Goal: Task Accomplishment & Management: Manage account settings

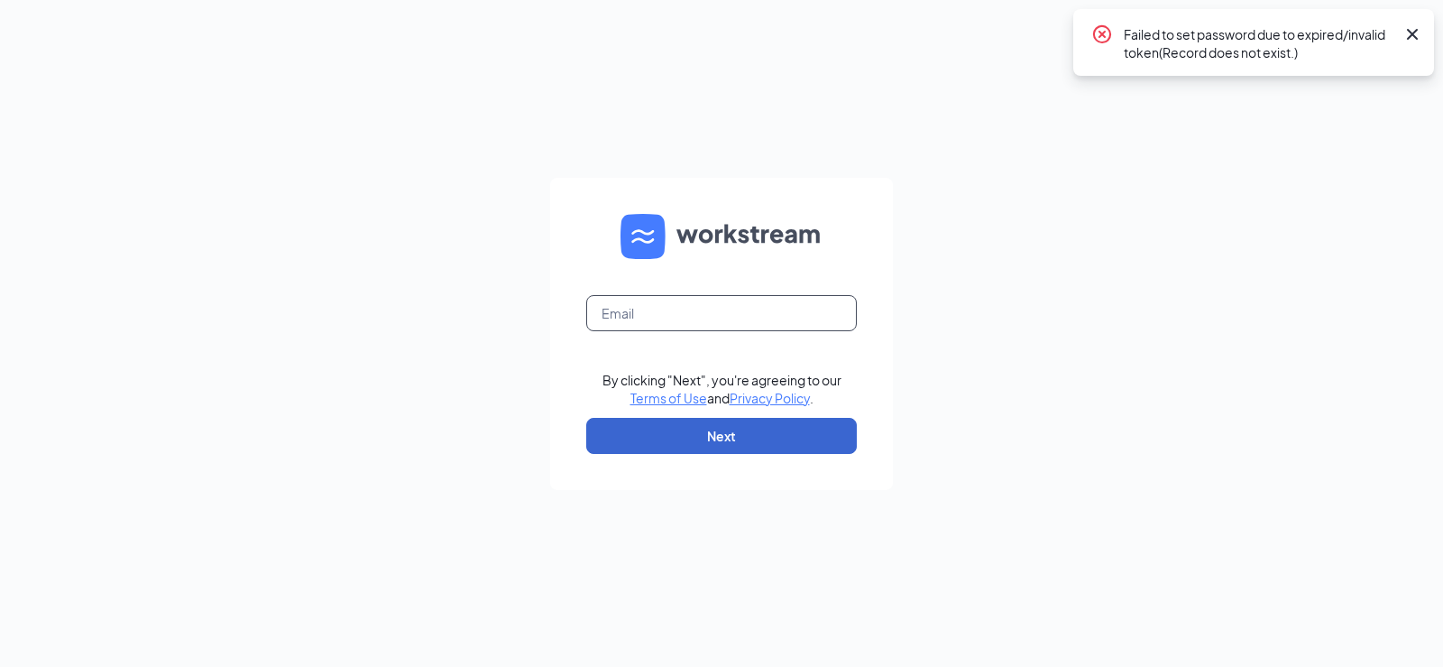
type input "[EMAIL_ADDRESS][DOMAIN_NAME]"
click at [748, 446] on button "Next" at bounding box center [721, 436] width 271 height 36
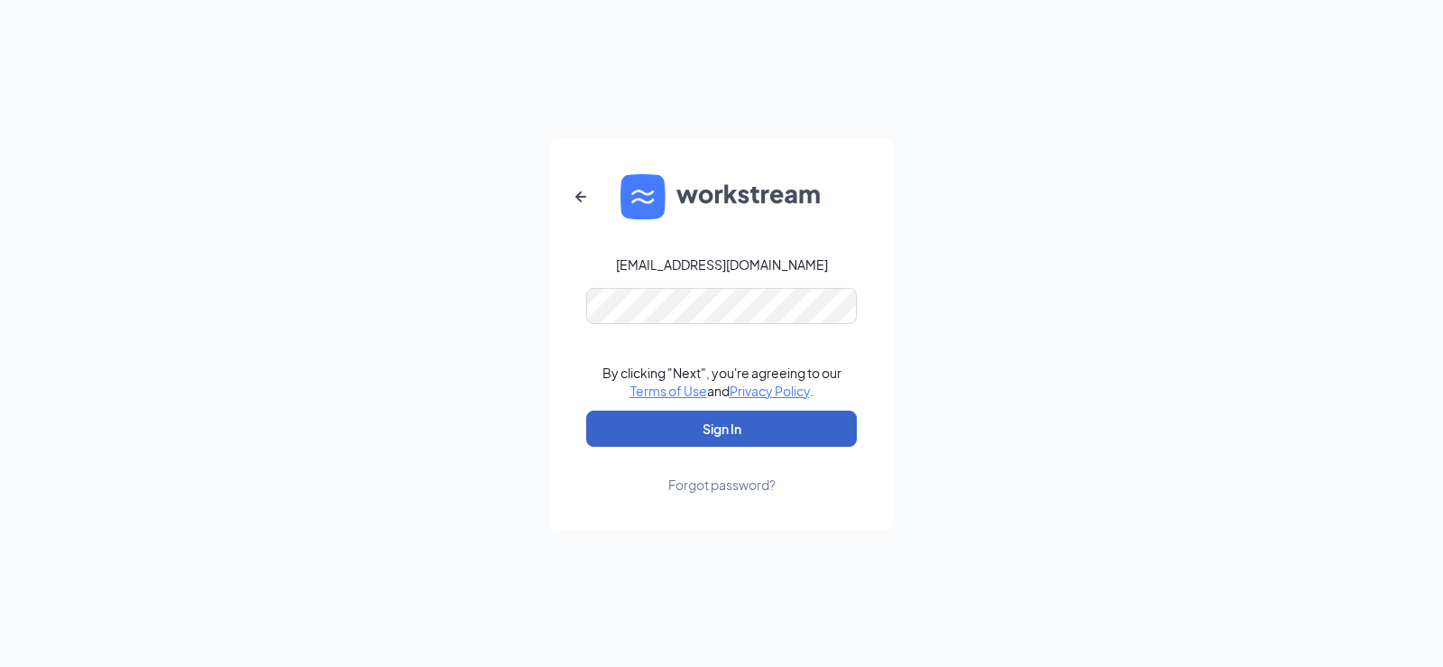
click at [713, 436] on button "Sign In" at bounding box center [721, 428] width 271 height 36
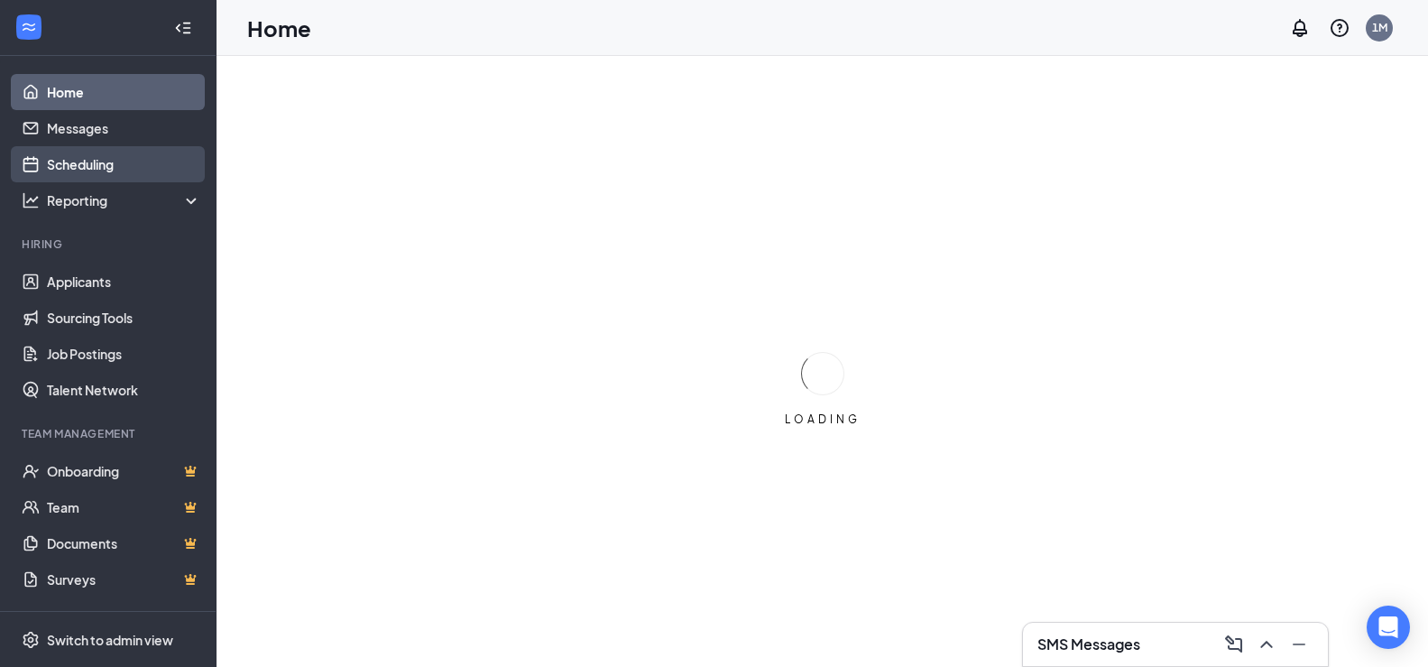
click at [87, 166] on link "Scheduling" at bounding box center [124, 164] width 154 height 36
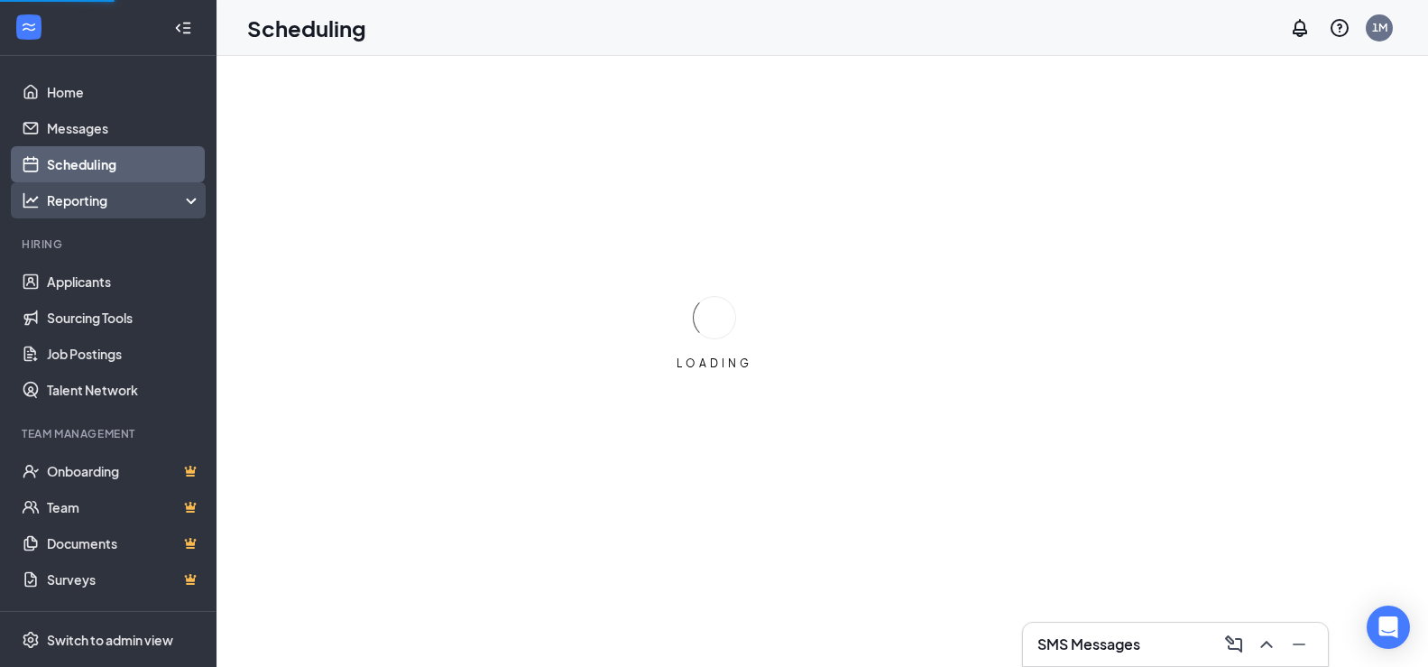
click at [97, 198] on div "Reporting" at bounding box center [124, 200] width 155 height 18
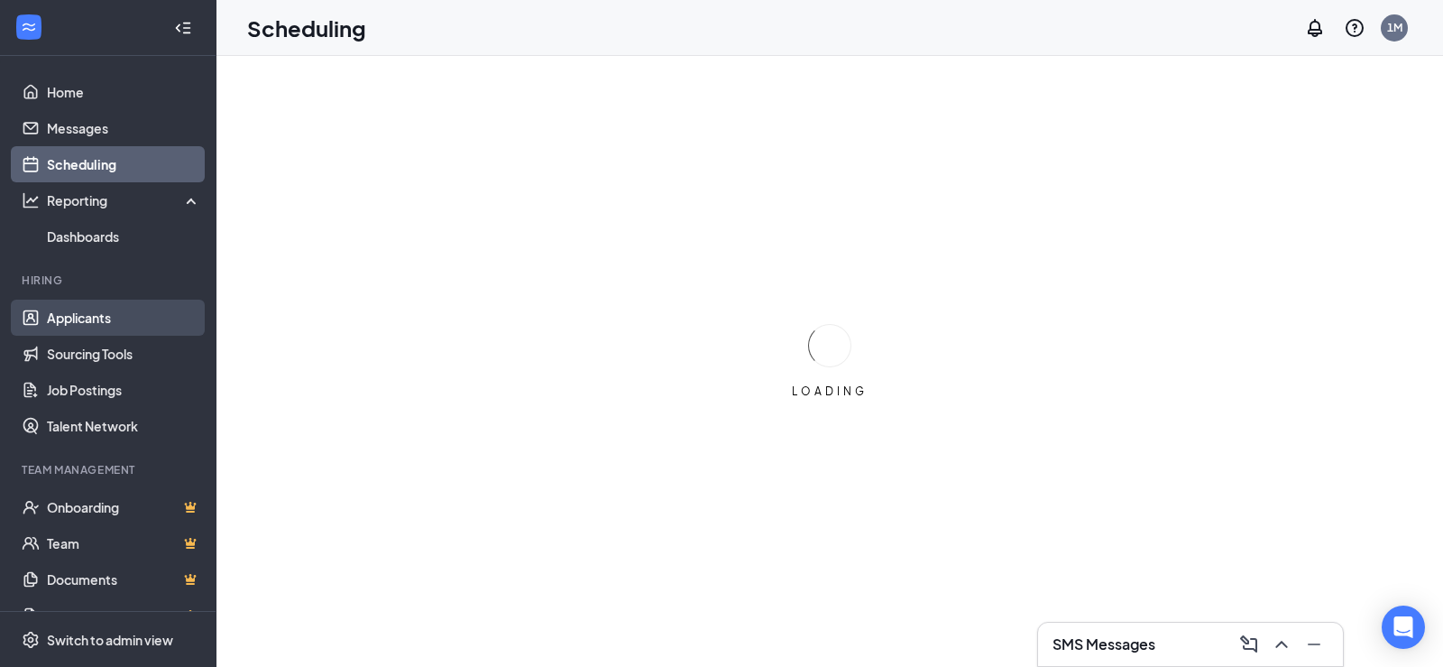
click at [103, 324] on link "Applicants" at bounding box center [124, 317] width 154 height 36
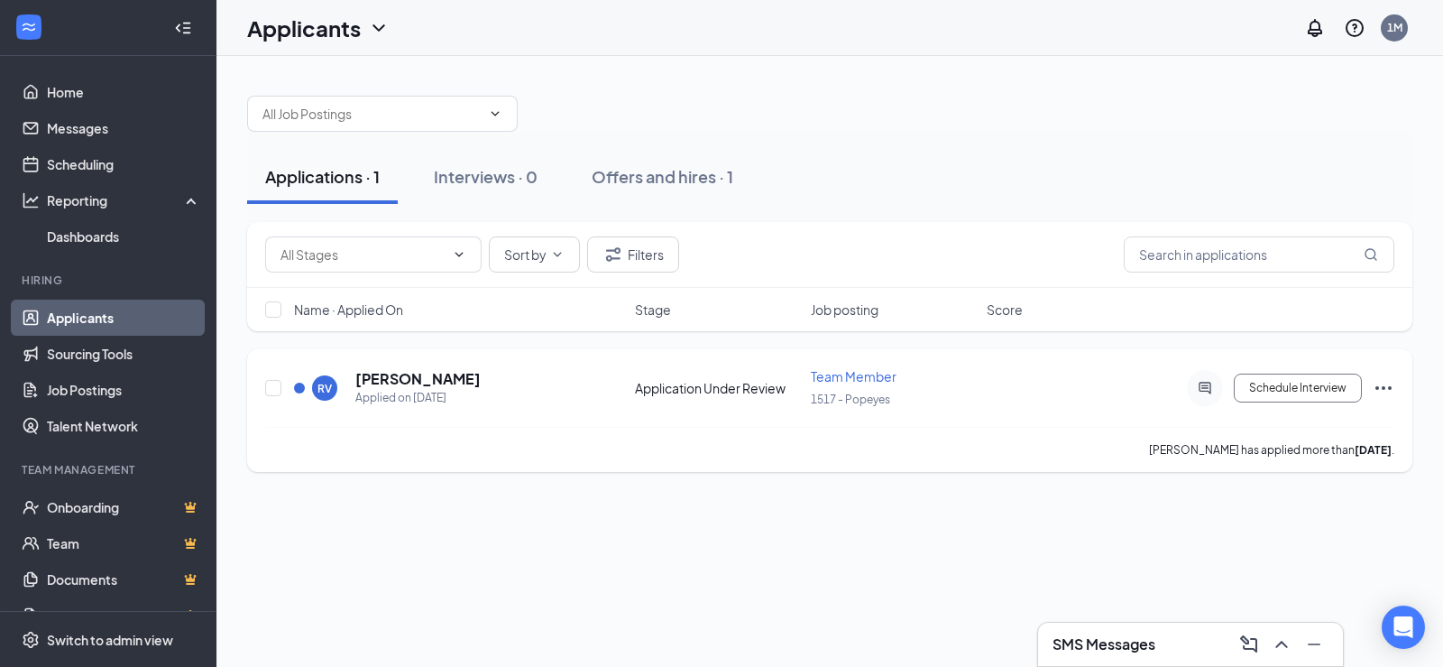
click at [1384, 389] on icon "Ellipses" at bounding box center [1383, 388] width 16 height 4
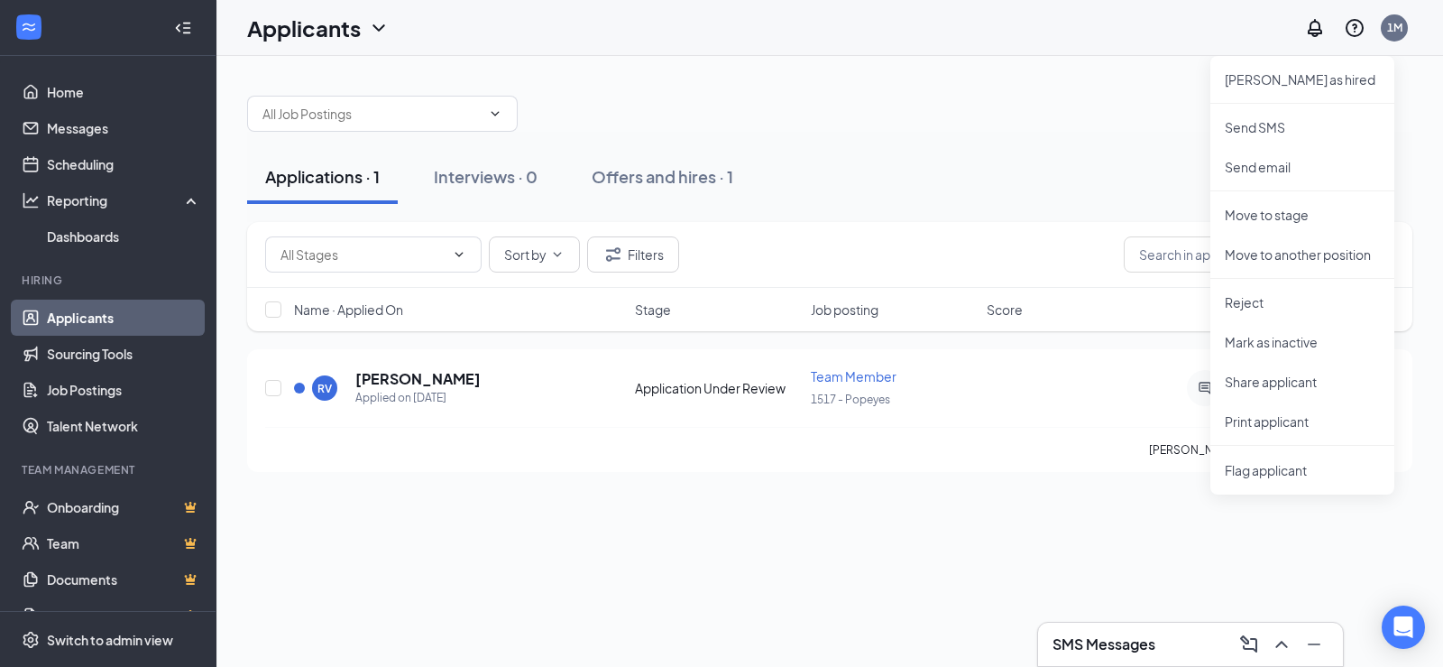
click at [862, 248] on div "Sort by Filters" at bounding box center [829, 254] width 1129 height 36
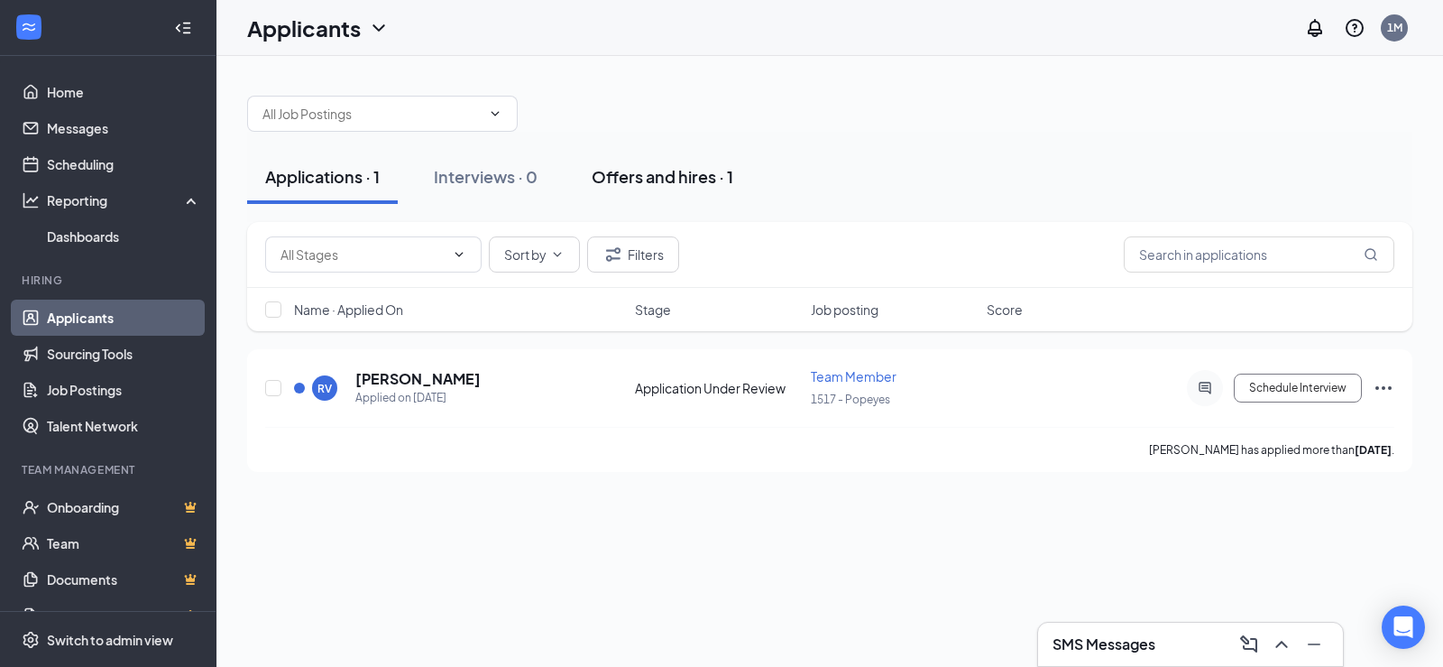
click at [657, 180] on div "Offers and hires · 1" at bounding box center [663, 176] width 142 height 23
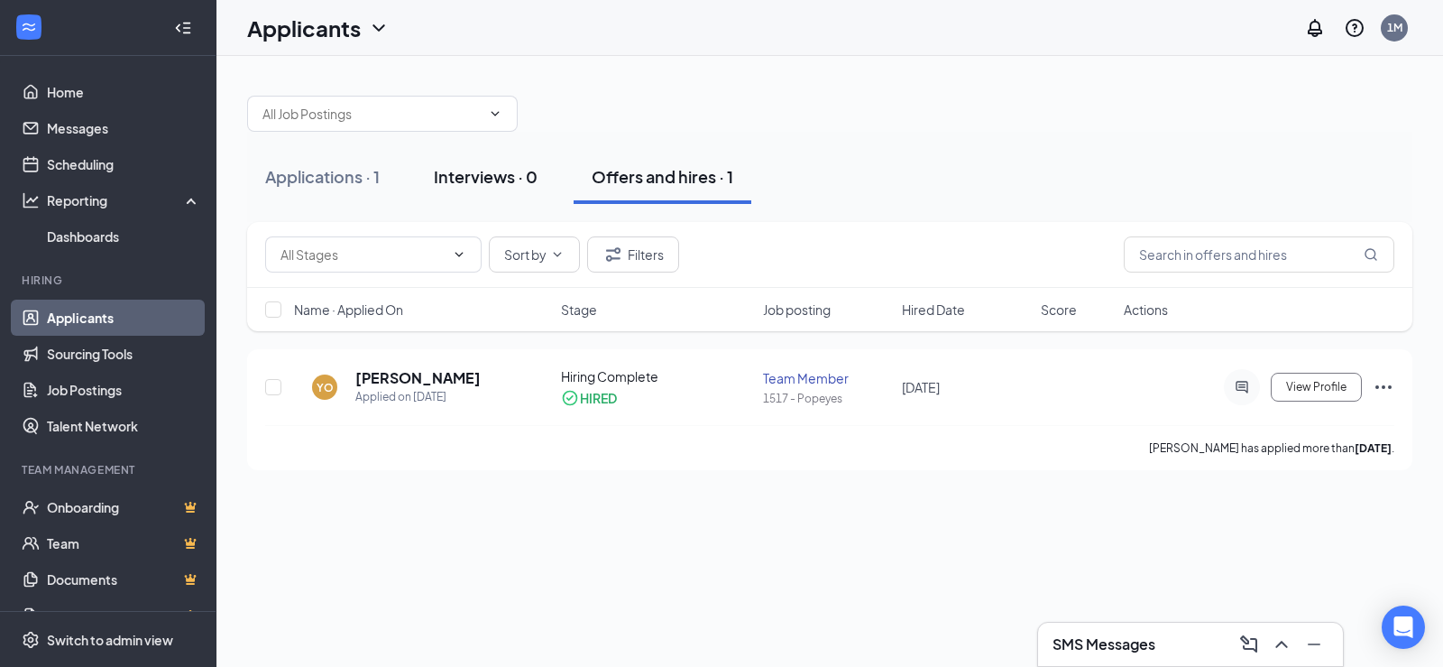
click at [442, 170] on div "Interviews · 0" at bounding box center [486, 176] width 104 height 23
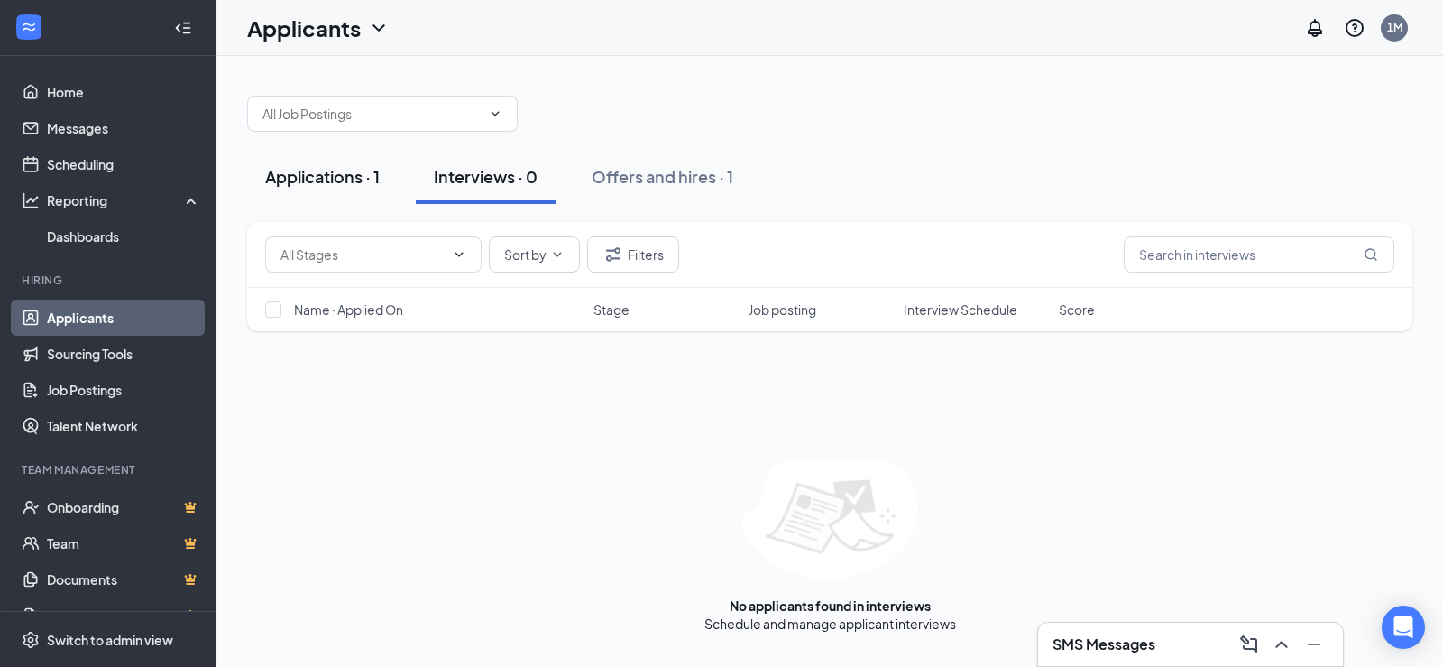
click at [346, 186] on div "Applications · 1" at bounding box center [322, 176] width 115 height 23
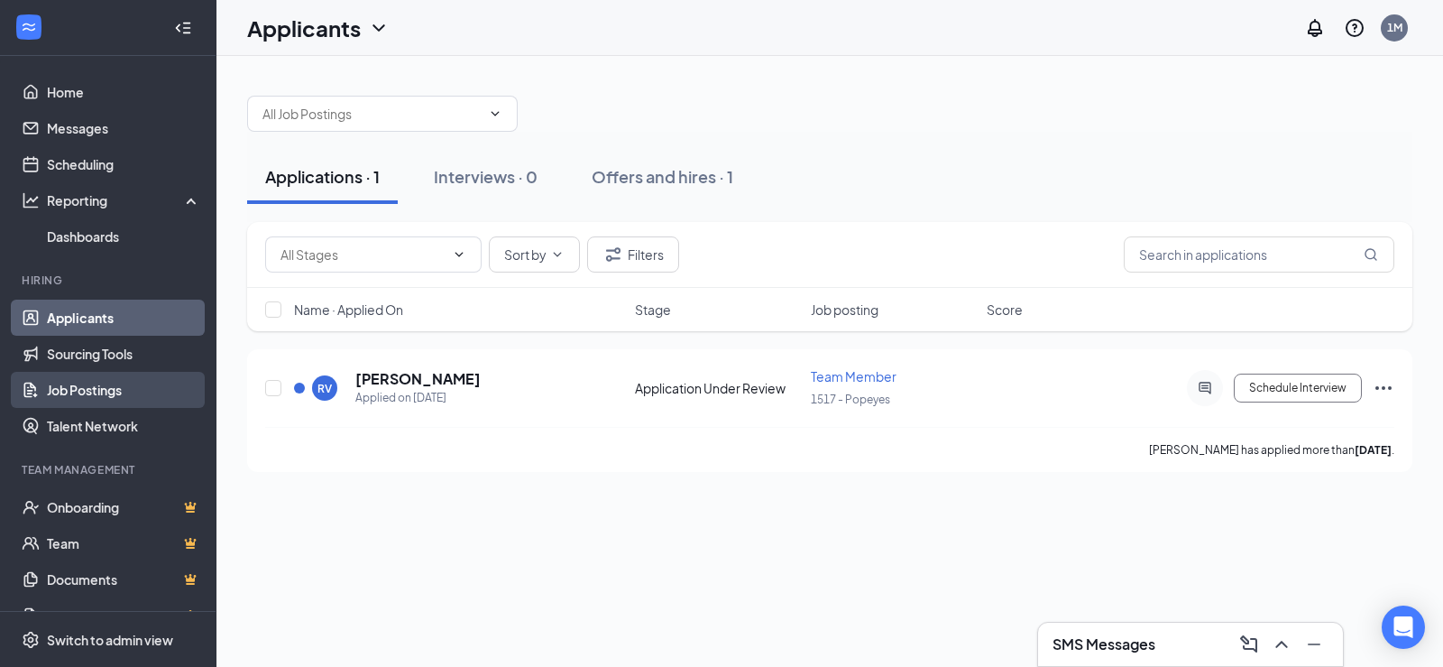
click at [108, 388] on link "Job Postings" at bounding box center [124, 390] width 154 height 36
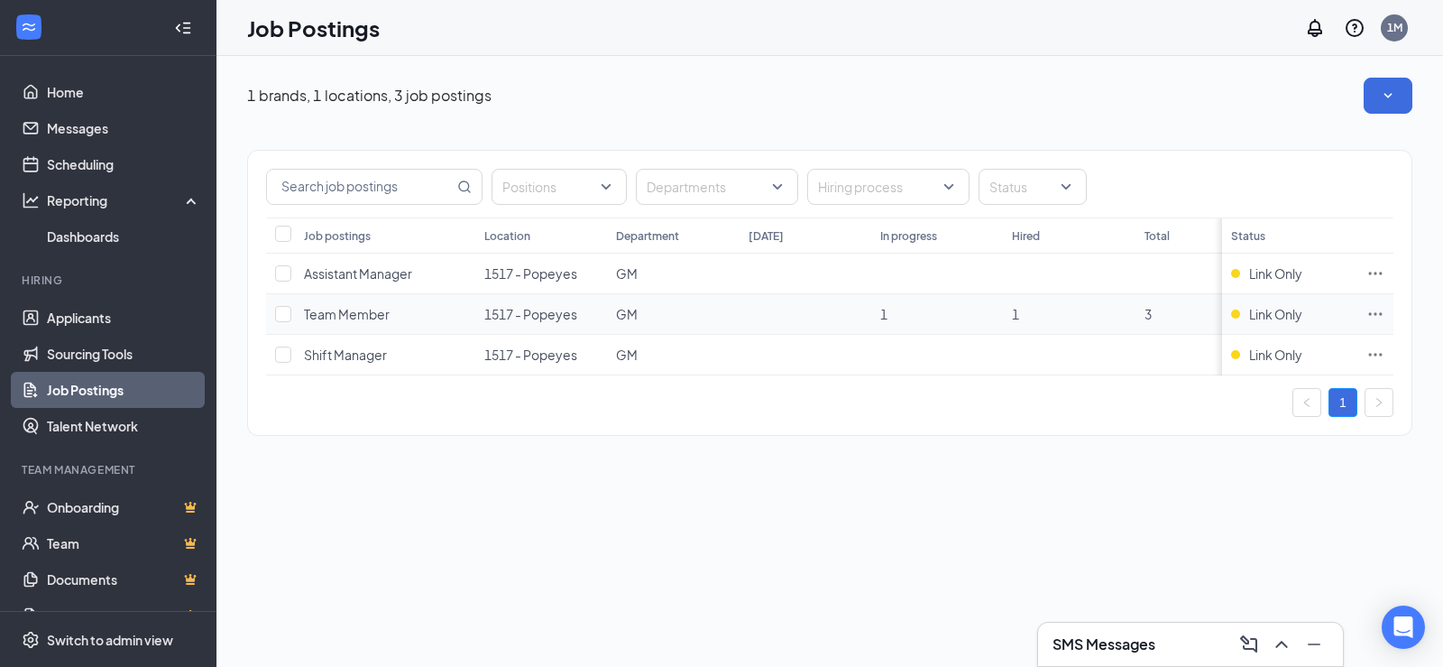
click at [293, 314] on td at bounding box center [280, 314] width 29 height 41
click at [287, 315] on input "checkbox" at bounding box center [283, 314] width 16 height 16
checkbox input "true"
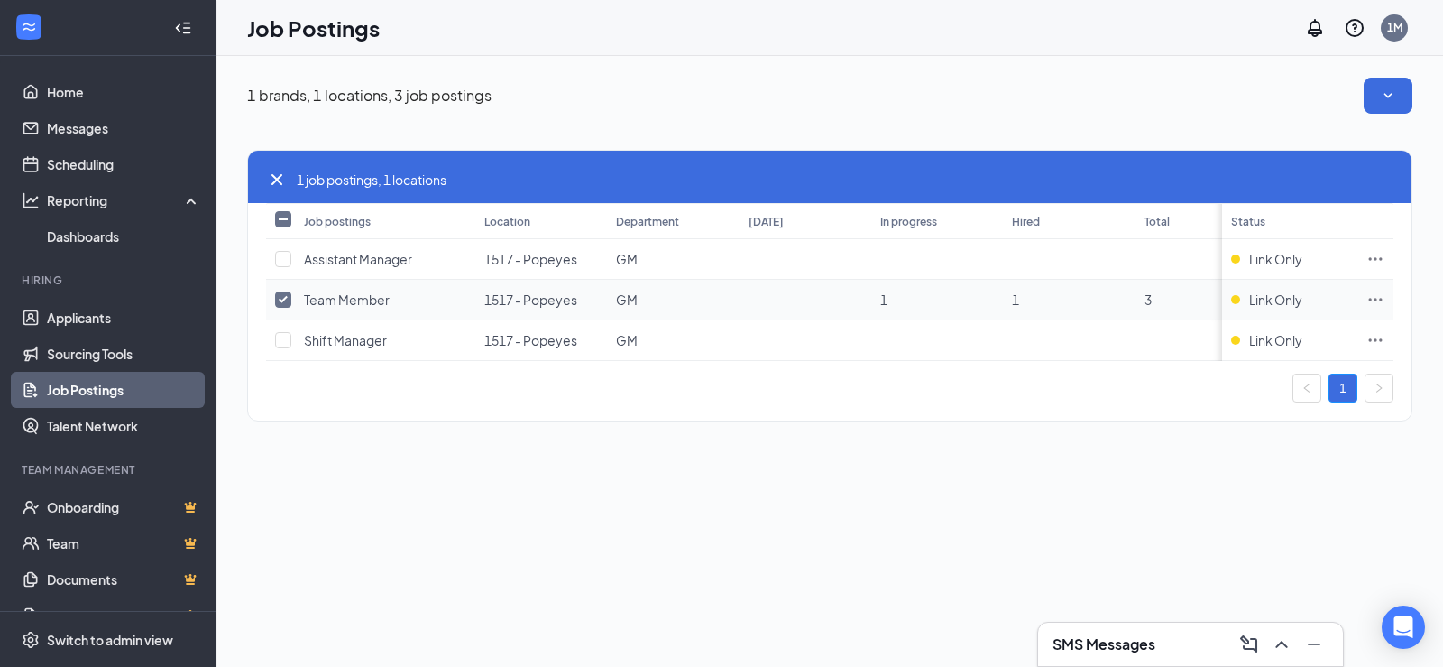
click at [1379, 301] on icon "Ellipses" at bounding box center [1375, 299] width 18 height 18
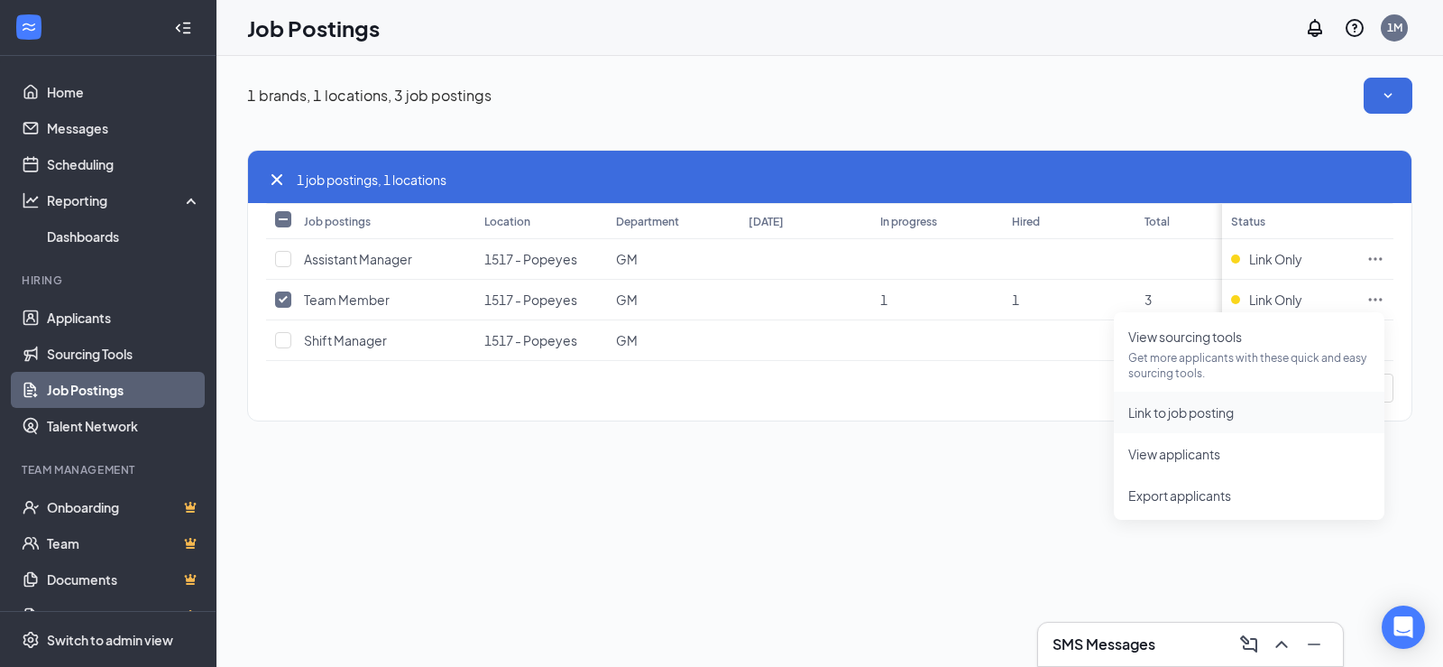
click at [1222, 413] on span "Link to job posting" at bounding box center [1181, 412] width 106 height 16
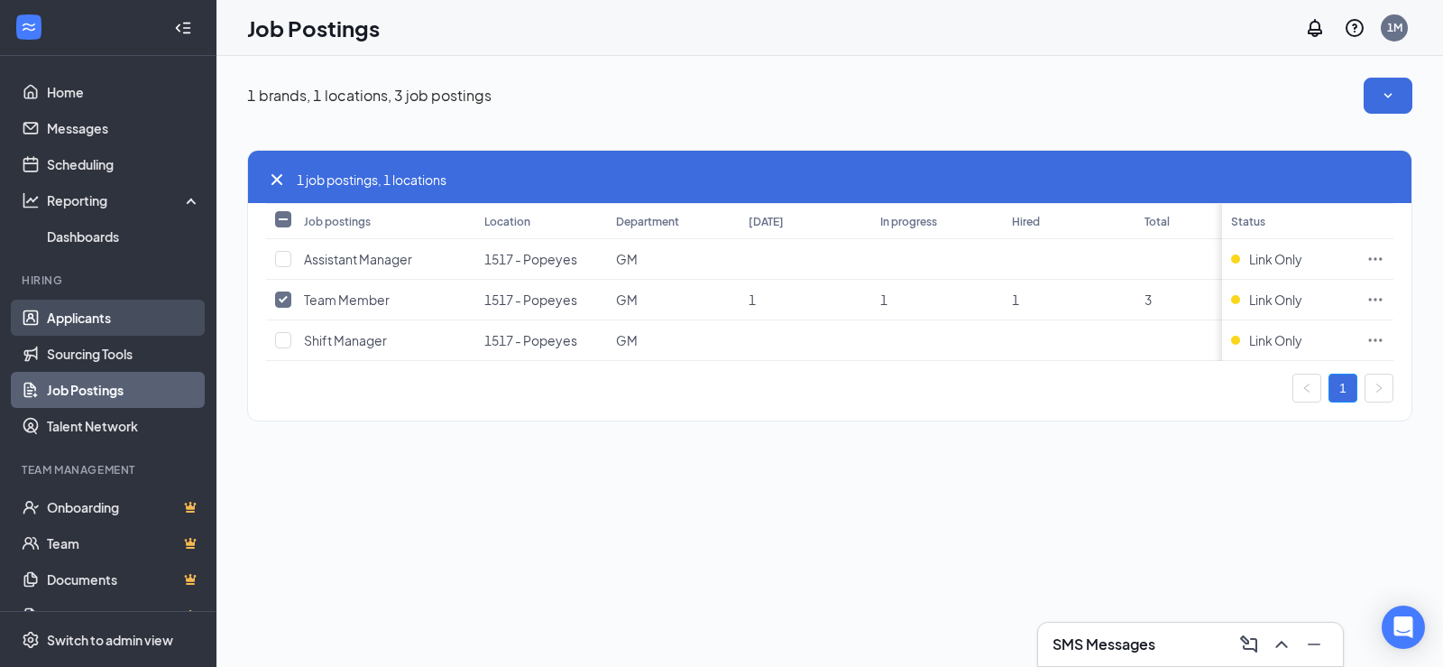
click at [74, 316] on link "Applicants" at bounding box center [124, 317] width 154 height 36
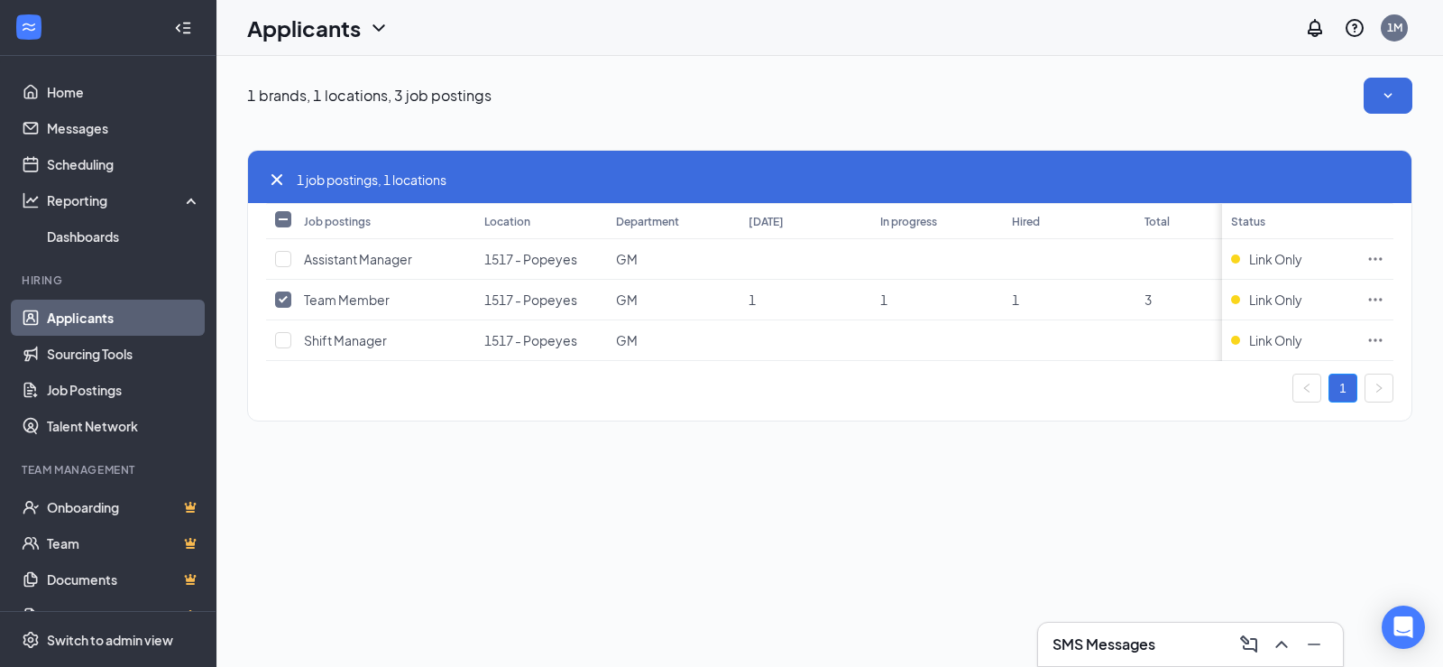
click at [74, 316] on link "Applicants" at bounding box center [124, 317] width 154 height 36
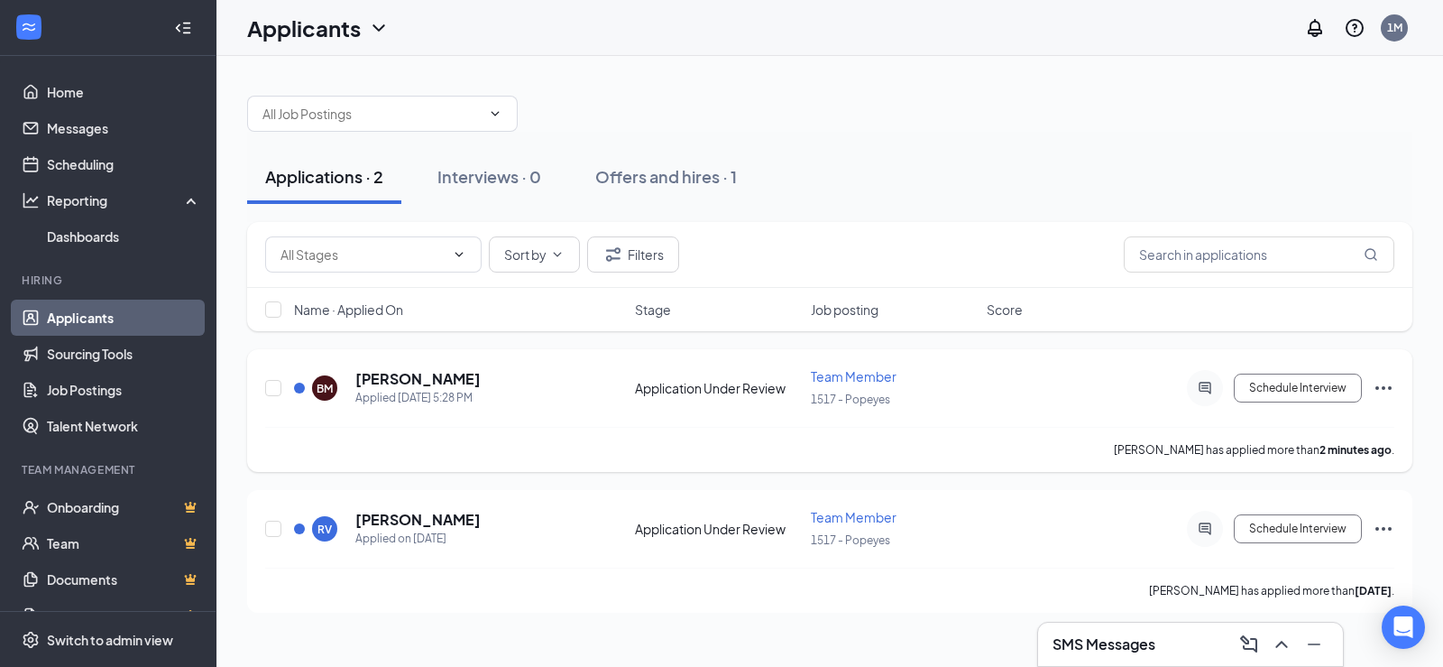
click at [272, 397] on div at bounding box center [274, 387] width 18 height 41
click at [274, 389] on input "checkbox" at bounding box center [273, 388] width 16 height 16
checkbox input "true"
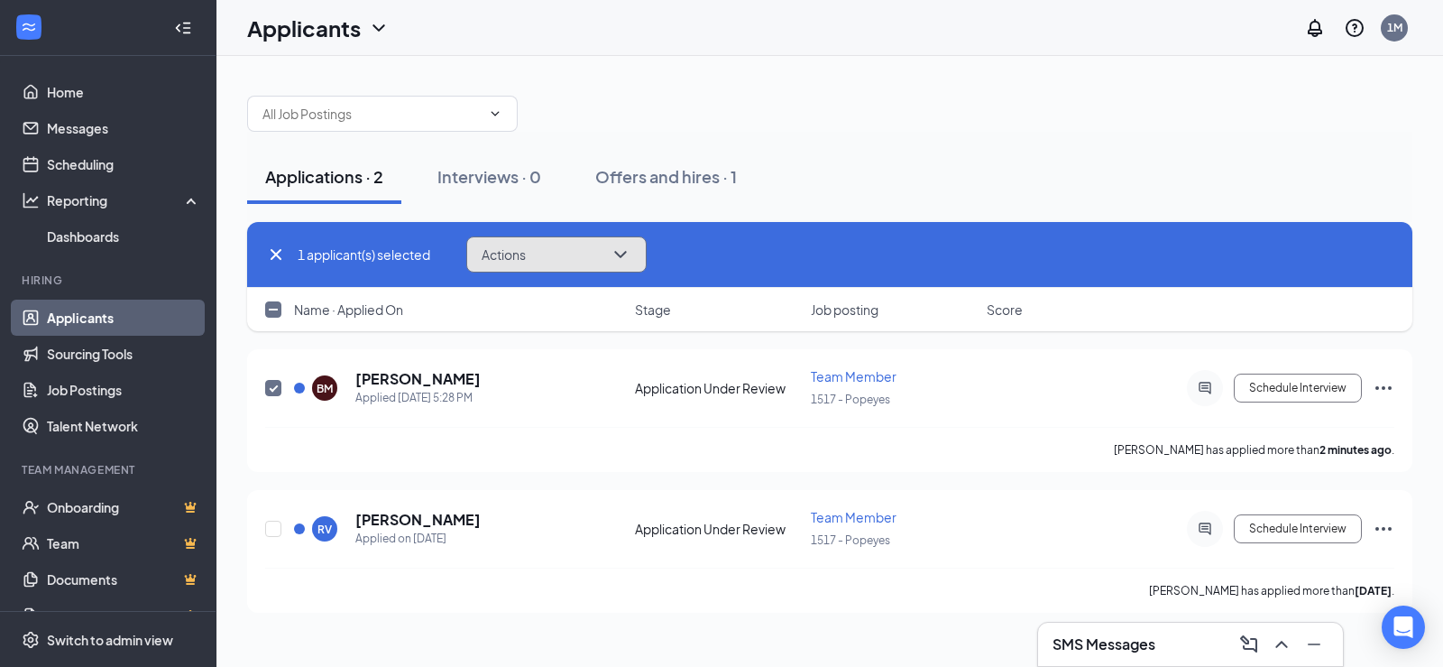
click at [599, 247] on button "Actions" at bounding box center [556, 254] width 180 height 36
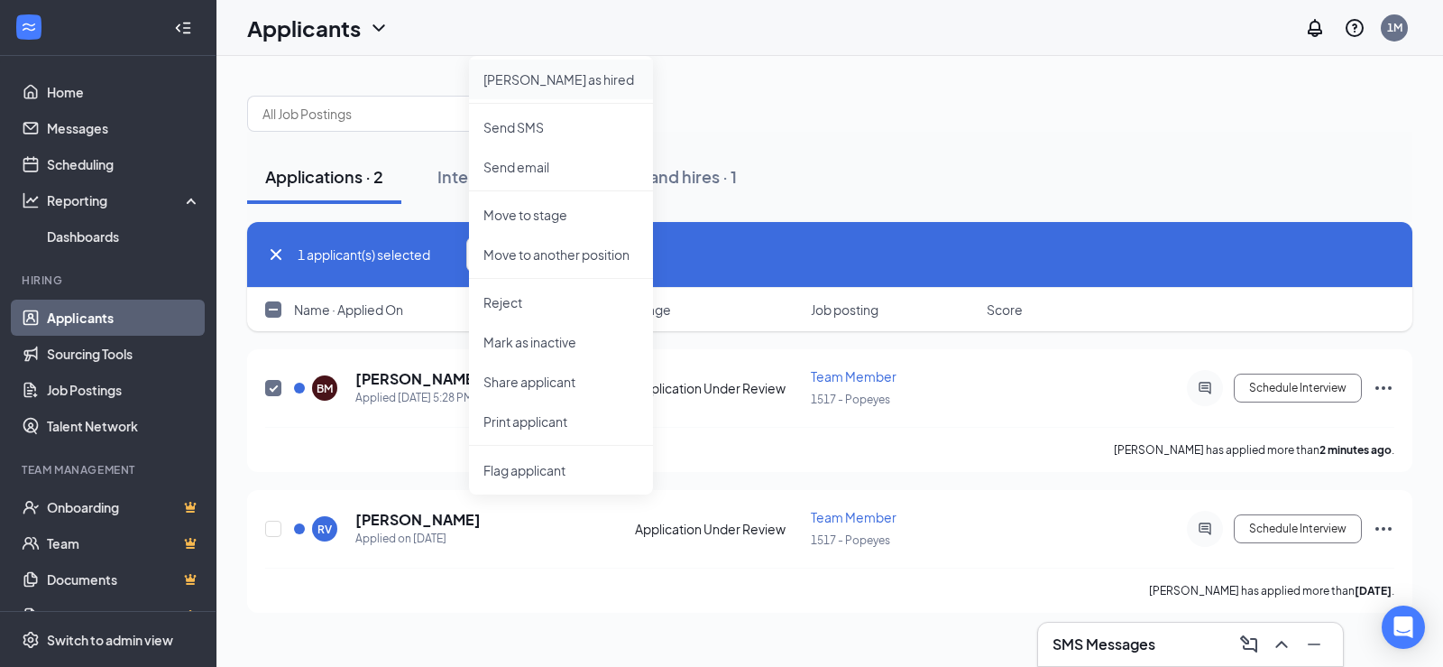
click at [515, 77] on p "Mark as hired" at bounding box center [560, 79] width 155 height 18
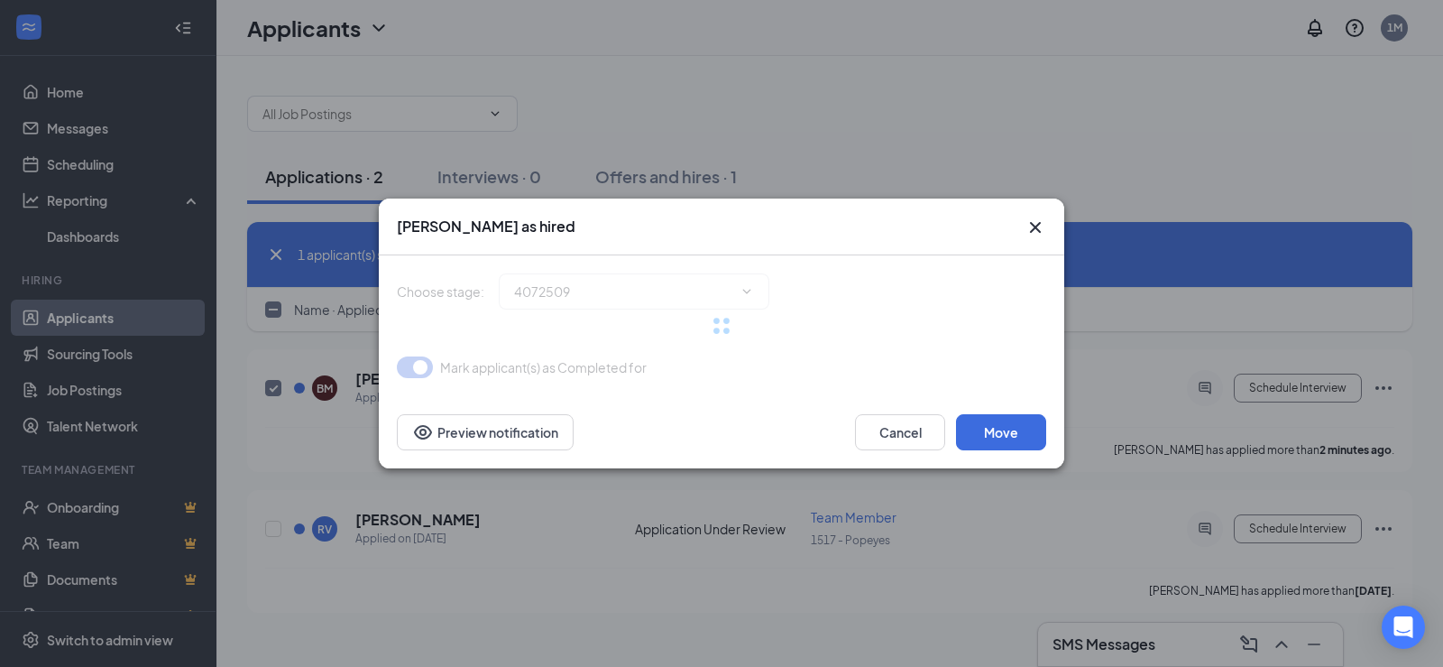
type input "Hiring Complete (final stage)"
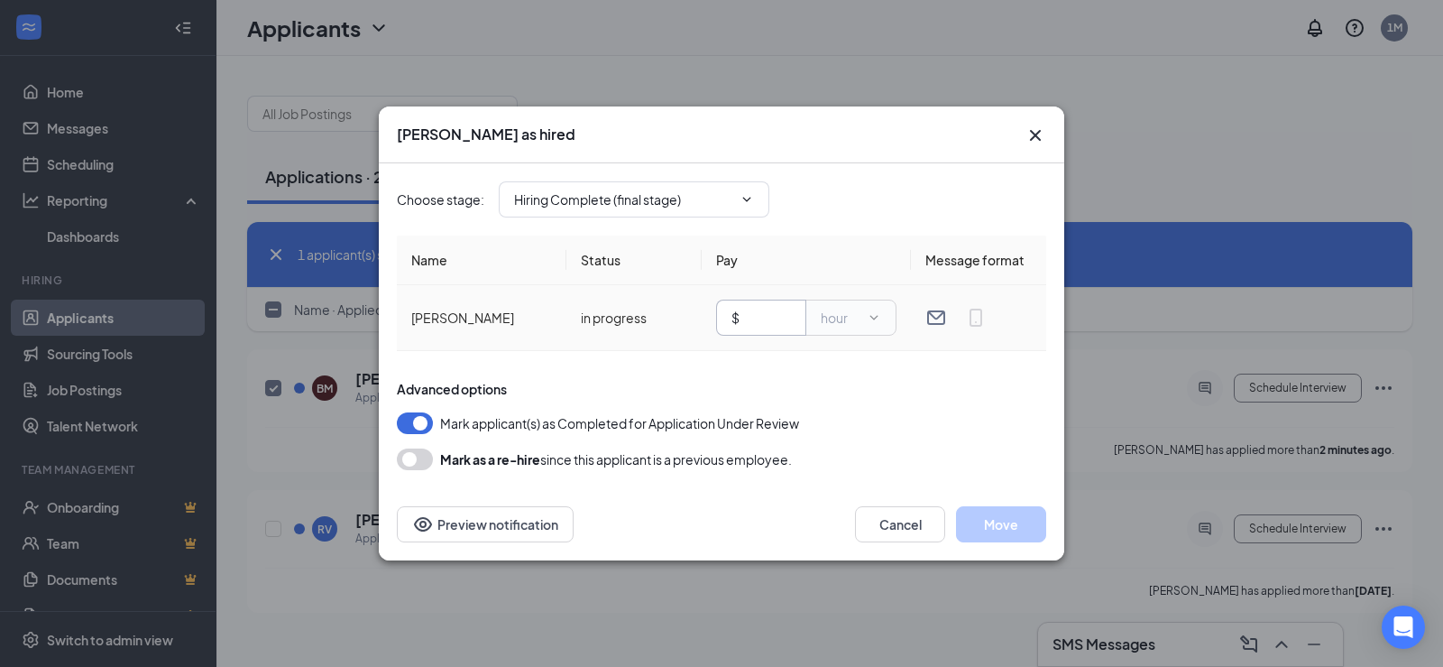
click at [768, 316] on input "text" at bounding box center [767, 318] width 48 height 20
type input "10"
click at [1000, 526] on button "Move" at bounding box center [1001, 524] width 90 height 36
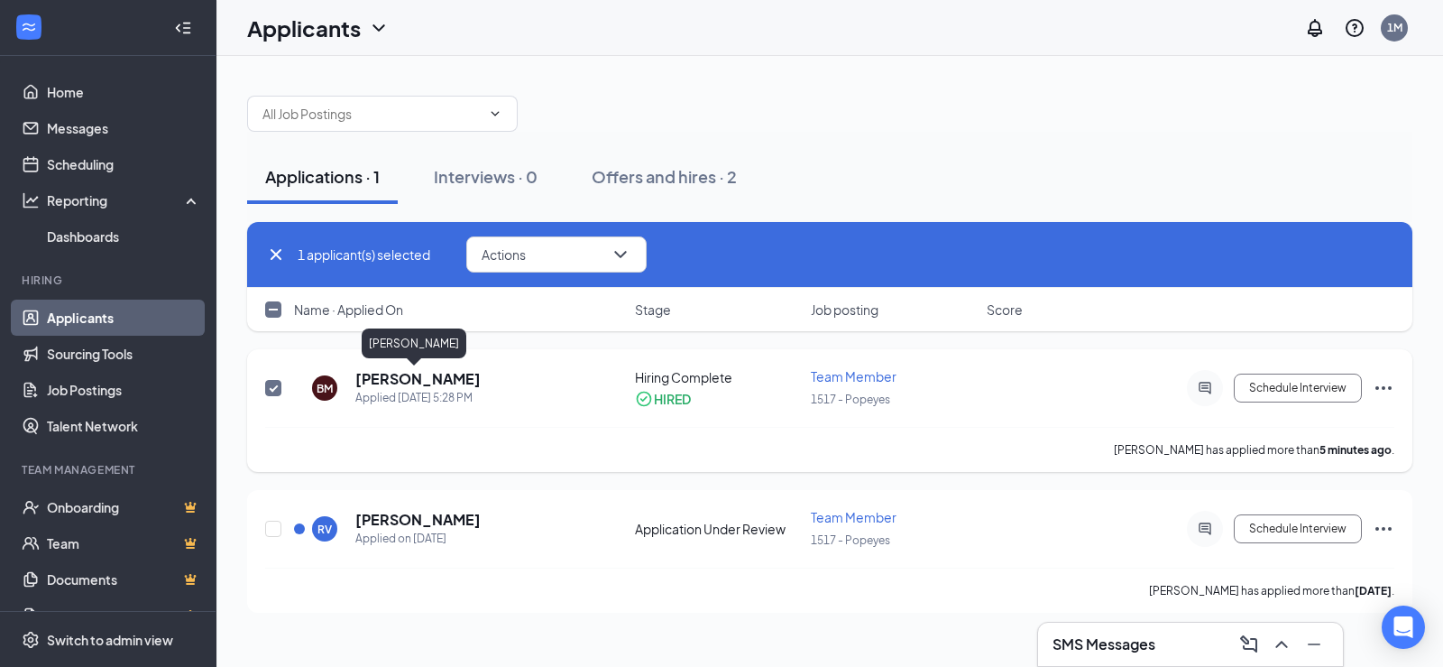
click at [384, 373] on h5 "Bryan Medina" at bounding box center [417, 379] width 125 height 20
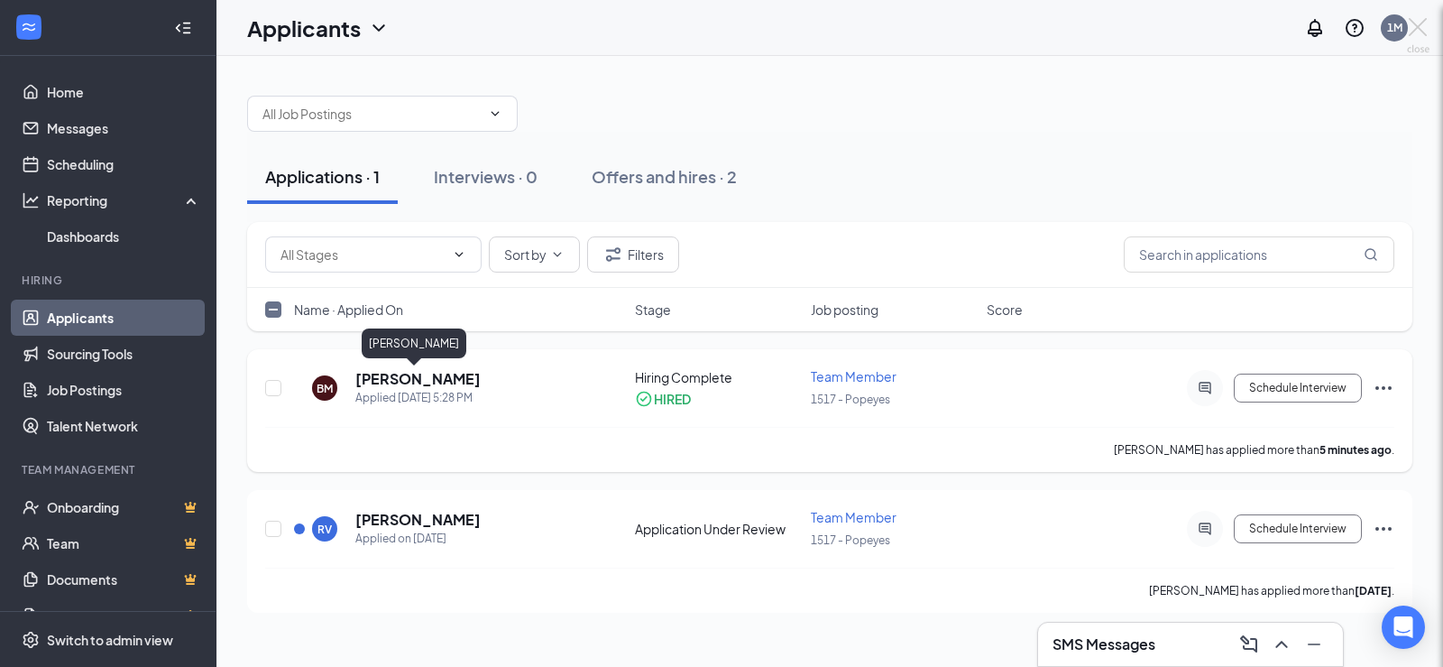
checkbox input "false"
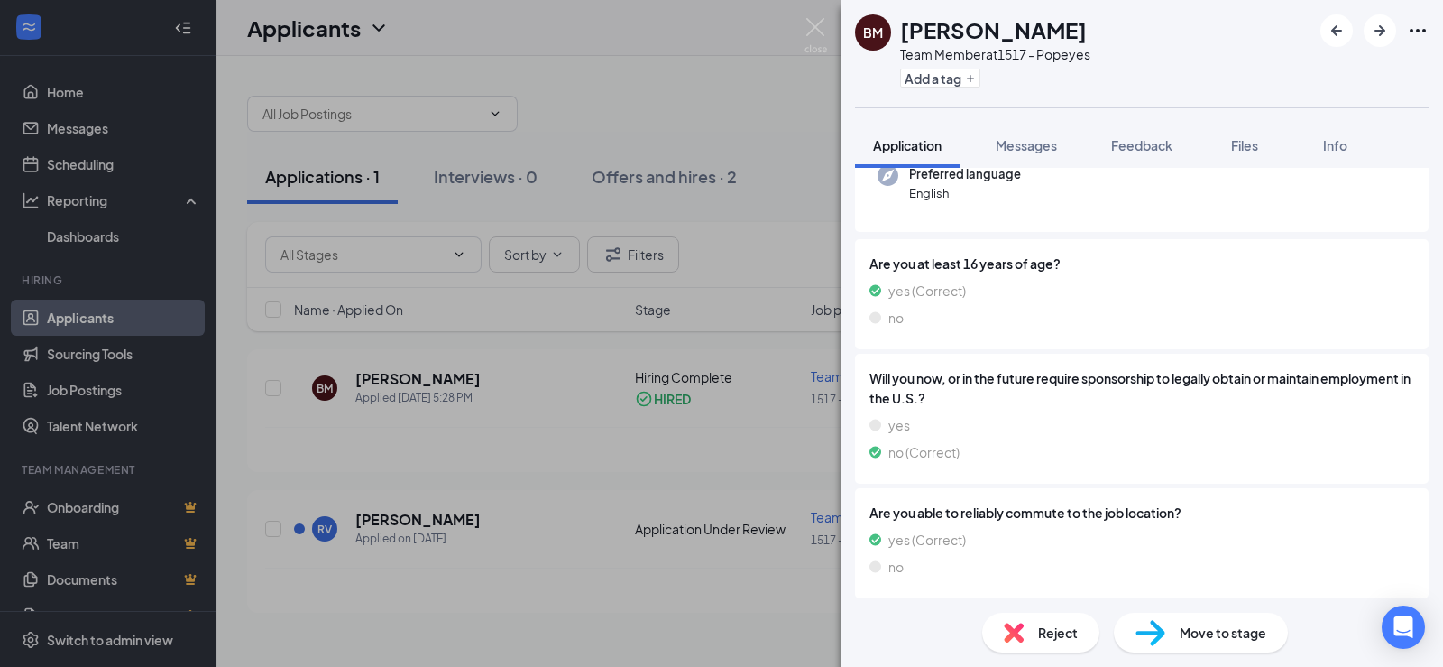
click at [1182, 618] on div "Move to stage" at bounding box center [1201, 632] width 174 height 40
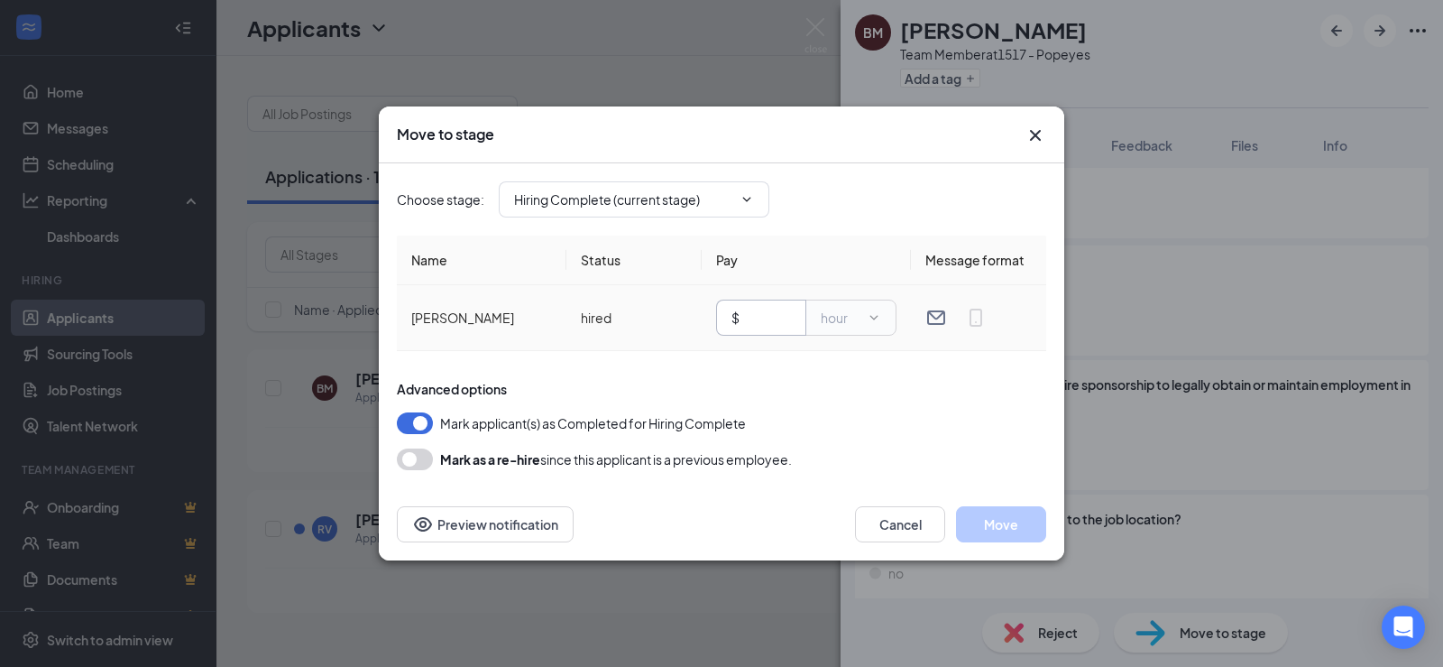
click at [759, 317] on input "text" at bounding box center [767, 318] width 48 height 20
type input "10"
click at [404, 459] on button "button" at bounding box center [415, 459] width 36 height 22
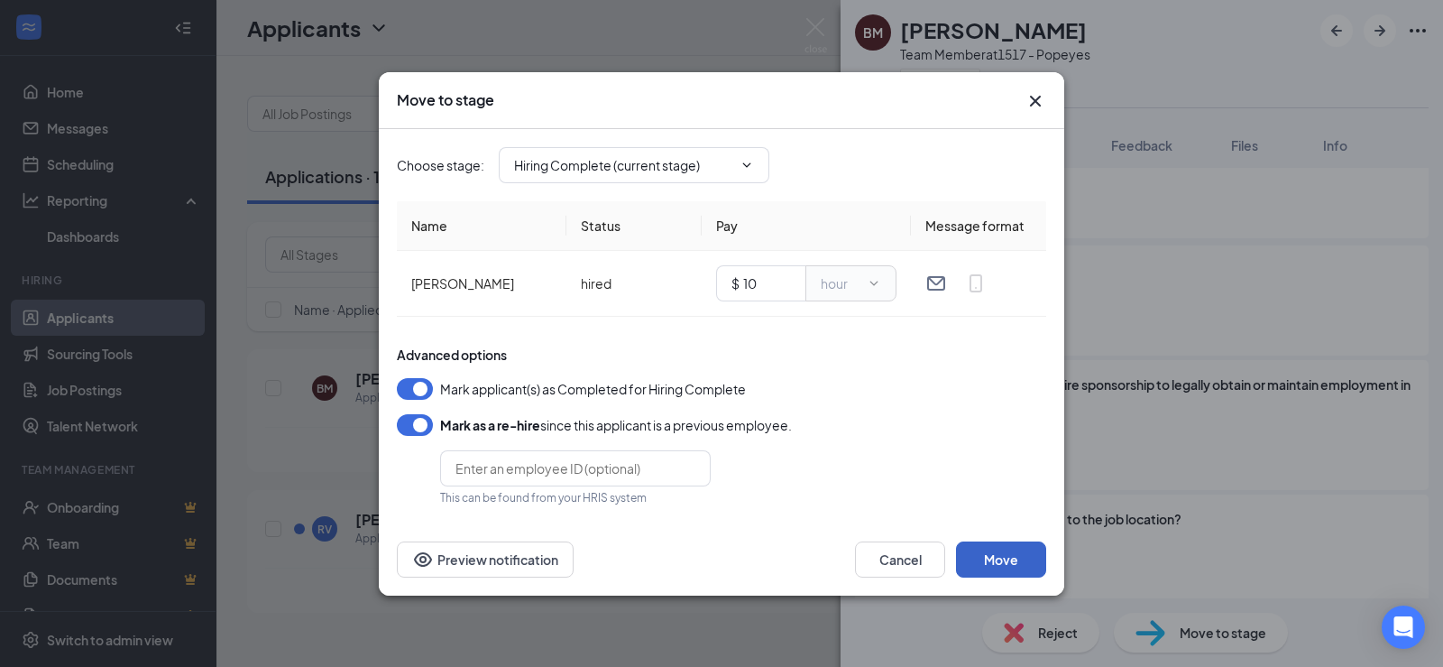
click at [980, 557] on button "Move" at bounding box center [1001, 559] width 90 height 36
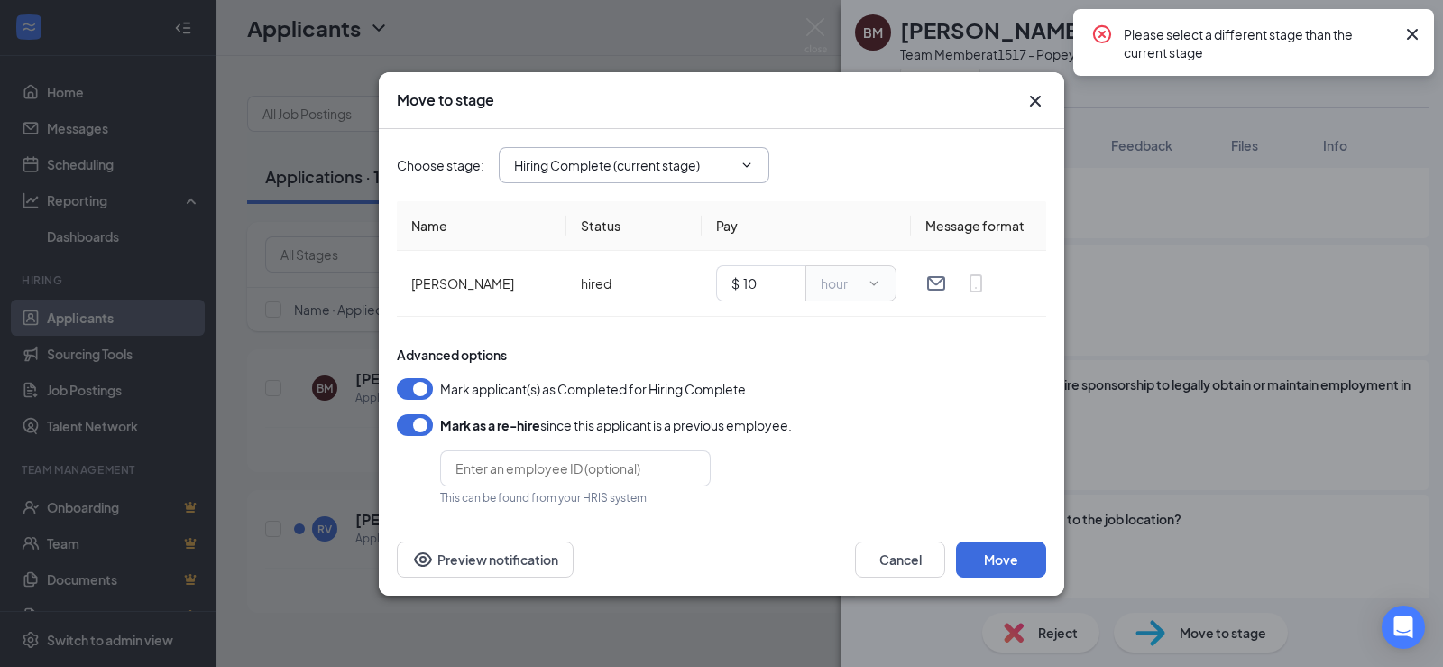
click at [725, 156] on input "Hiring Complete (current stage)" at bounding box center [623, 165] width 218 height 20
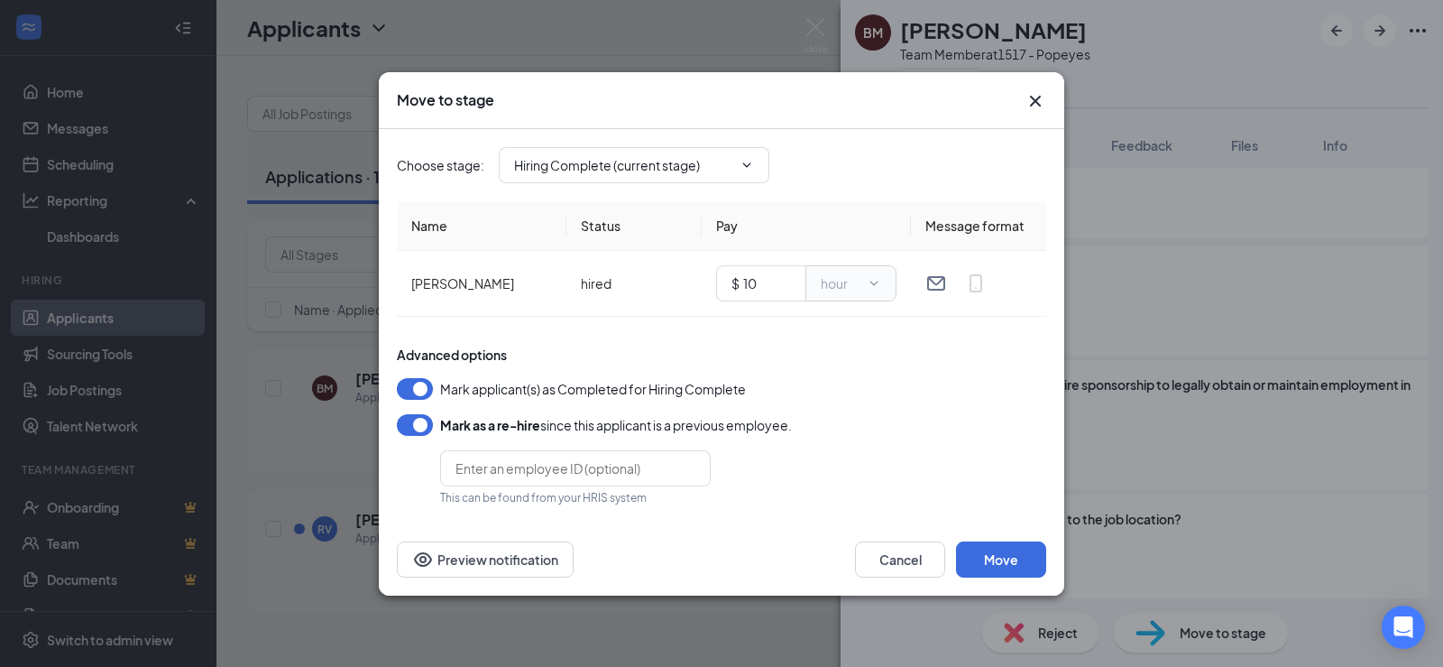
click at [840, 130] on div "Choose stage : Hiring Complete (current stage) Application Application Under Re…" at bounding box center [721, 165] width 649 height 72
click at [1027, 96] on icon "Cross" at bounding box center [1036, 101] width 22 height 22
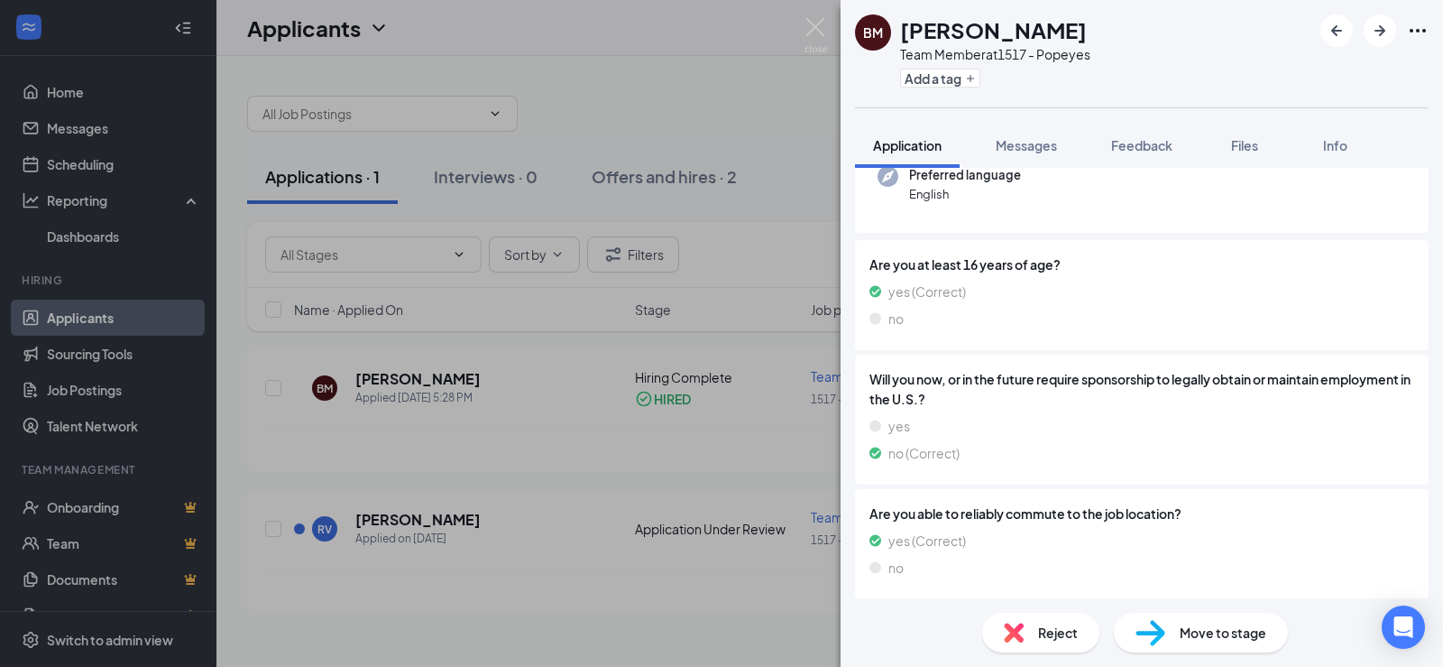
scroll to position [194, 0]
click at [642, 247] on div "BM Bryan Medina Team Member at 1517 - Popeyes Add a tag Application Messages Fe…" at bounding box center [721, 333] width 1443 height 667
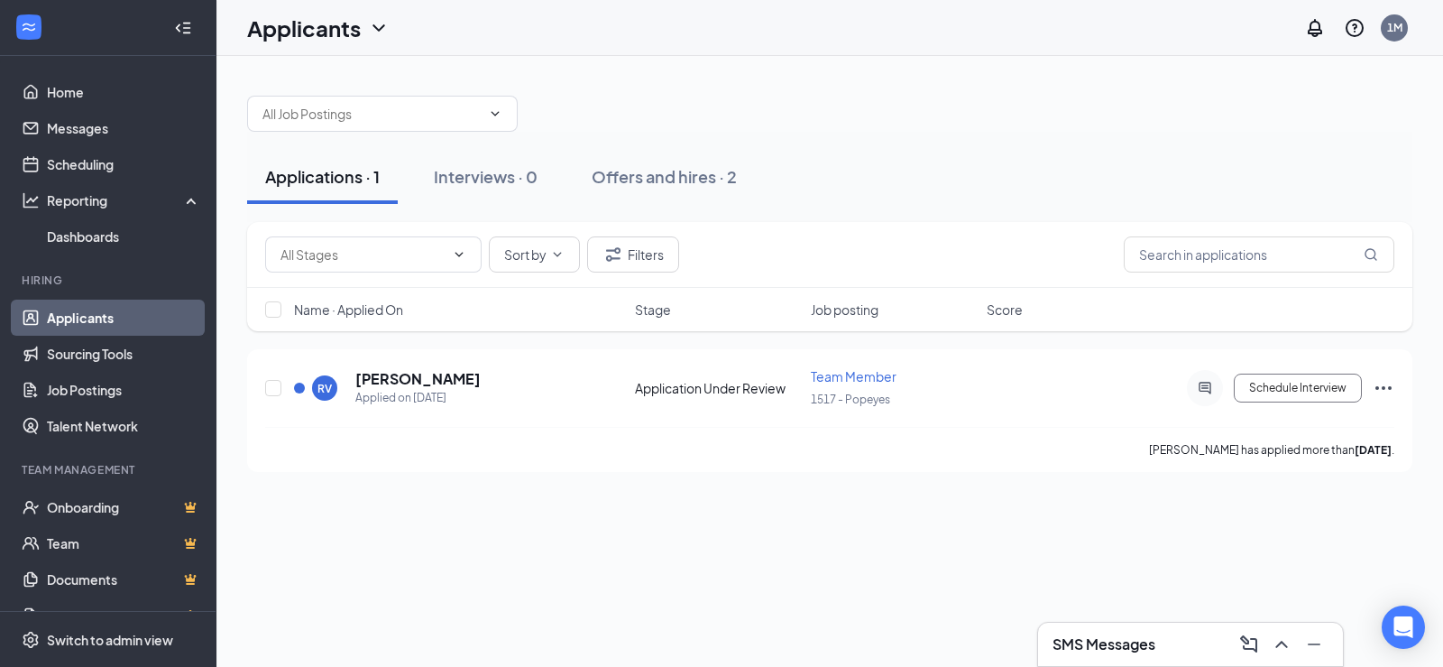
click at [96, 316] on link "Applicants" at bounding box center [124, 317] width 154 height 36
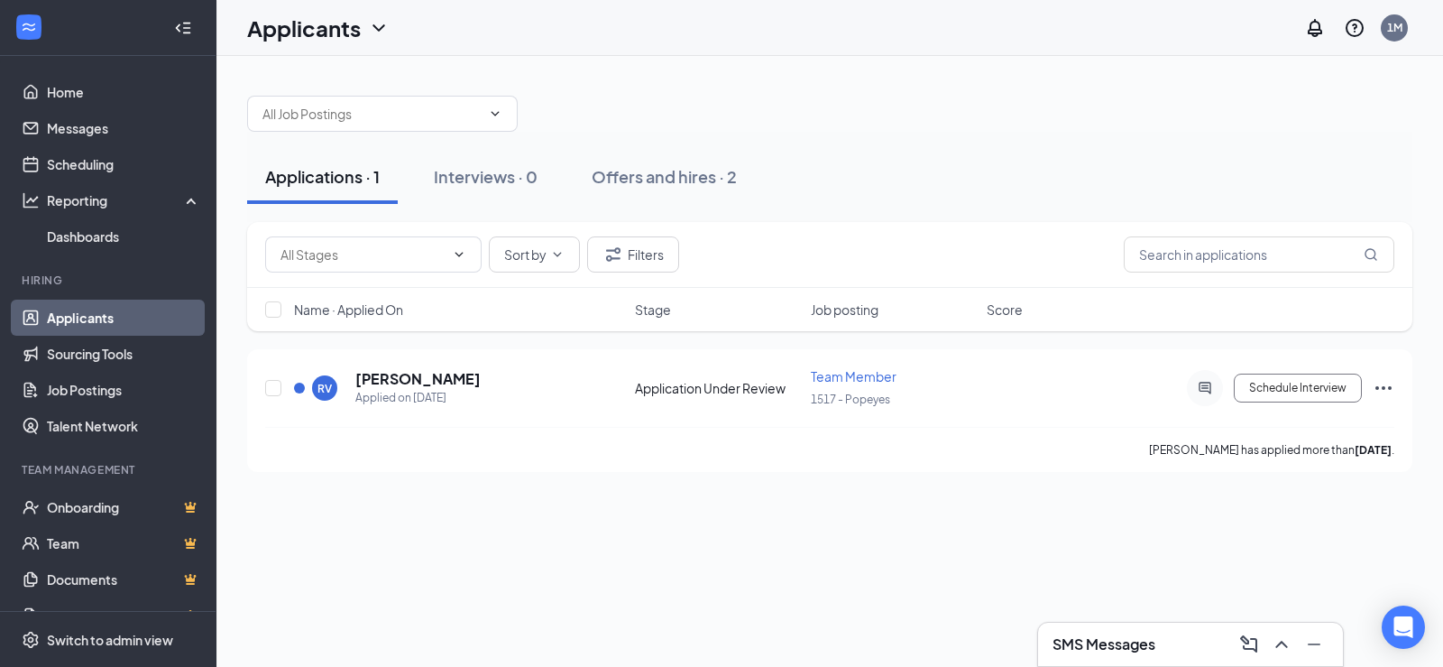
click at [96, 316] on link "Applicants" at bounding box center [124, 317] width 154 height 36
click at [117, 417] on link "Talent Network" at bounding box center [124, 426] width 154 height 36
